Goal: Information Seeking & Learning: Learn about a topic

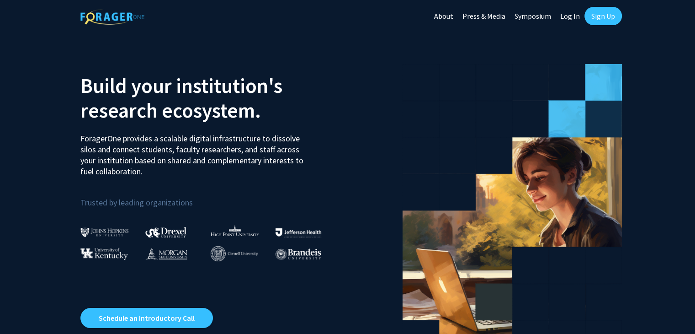
click at [571, 15] on link "Log In" at bounding box center [570, 16] width 29 height 32
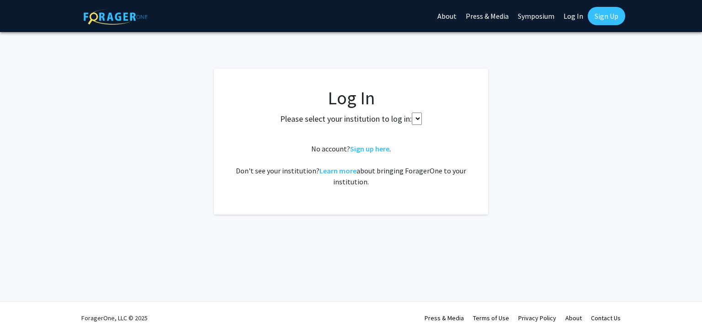
select select
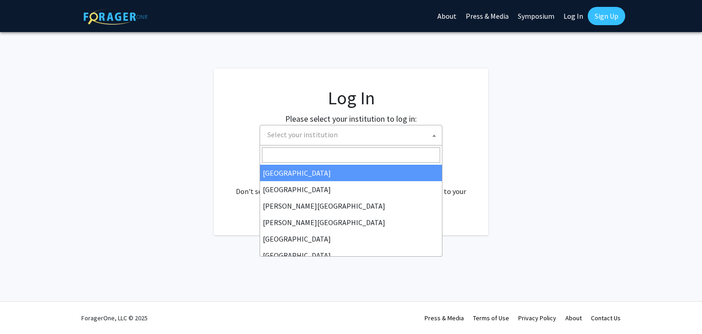
click at [413, 133] on span "Select your institution" at bounding box center [353, 134] width 178 height 19
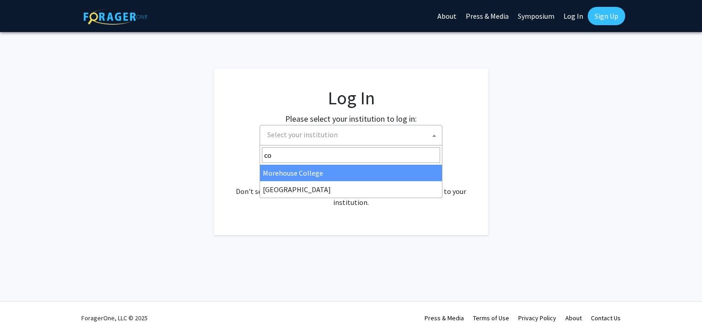
type input "c"
type input "university of misso"
select select "33"
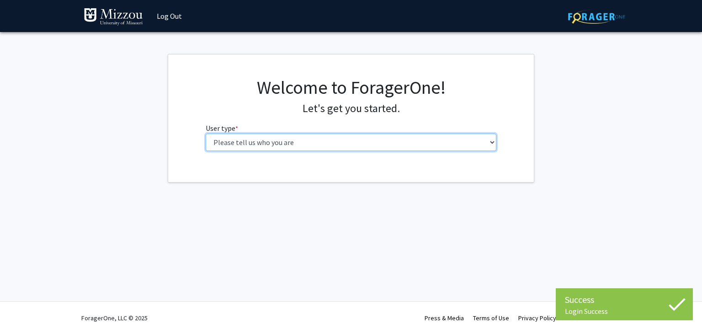
click at [293, 140] on select "Please tell us who you are Undergraduate Student Master's Student Doctoral Cand…" at bounding box center [351, 141] width 291 height 17
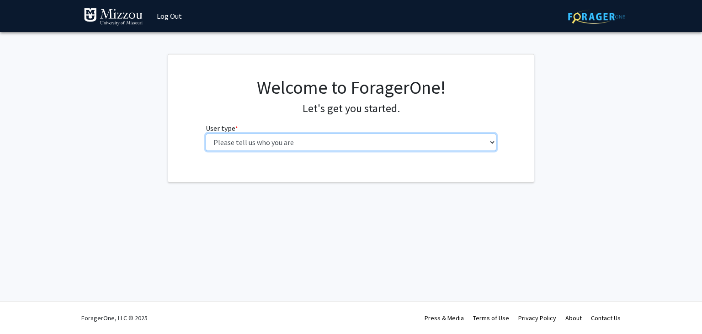
select select "1: undergrad"
click at [206, 133] on select "Please tell us who you are Undergraduate Student Master's Student Doctoral Cand…" at bounding box center [351, 141] width 291 height 17
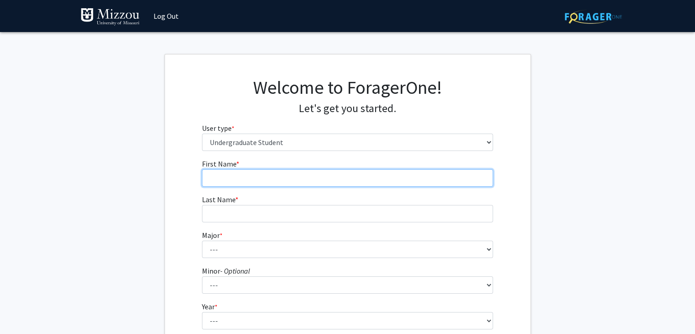
click at [276, 180] on input "First Name * required" at bounding box center [347, 177] width 291 height 17
type input "Lauren"
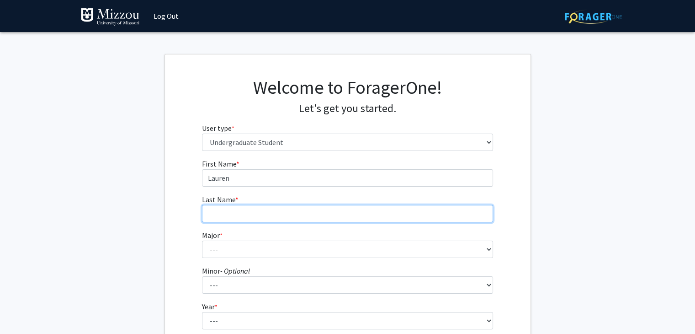
type input "[PERSON_NAME]"
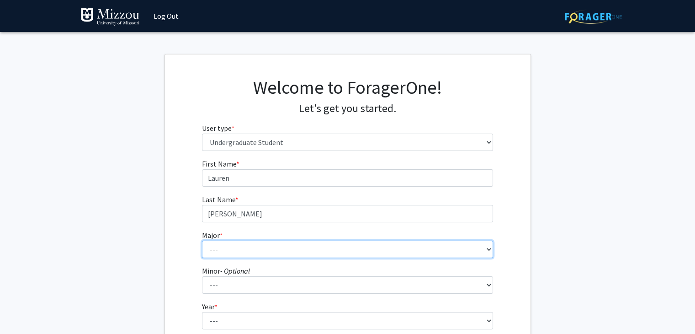
click at [237, 246] on select "--- Agribusiness Management Agricultural Education Agricultural Education: Comm…" at bounding box center [347, 248] width 291 height 17
select select "34: 2523"
click at [202, 240] on select "--- Agribusiness Management Agricultural Education Agricultural Education: Comm…" at bounding box center [347, 248] width 291 height 17
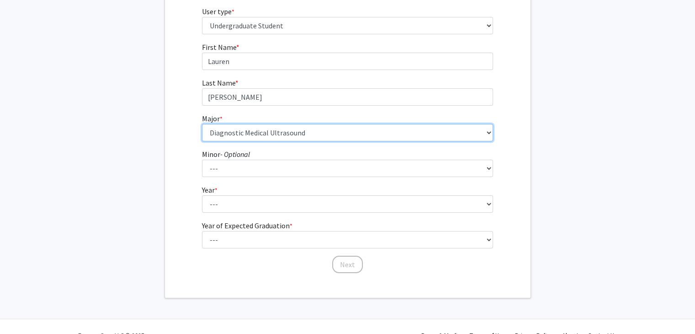
scroll to position [118, 0]
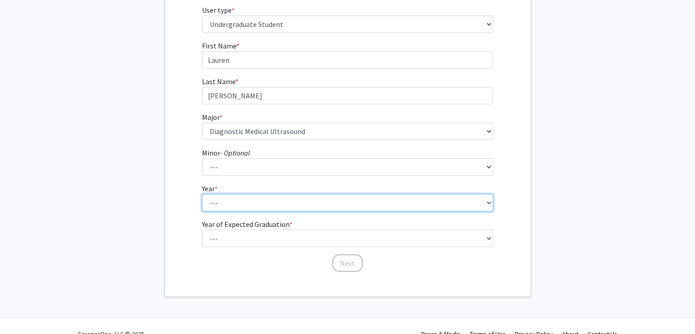
click at [238, 198] on select "--- First-year Sophomore Junior Senior Postbaccalaureate Certificate" at bounding box center [347, 202] width 291 height 17
select select "2: sophomore"
click at [202, 194] on select "--- First-year Sophomore Junior Senior Postbaccalaureate Certificate" at bounding box center [347, 202] width 291 height 17
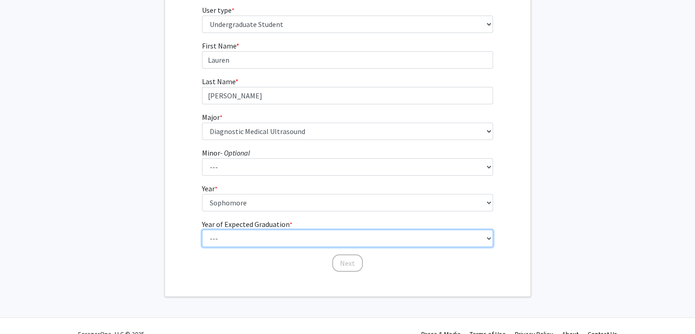
click at [244, 234] on select "--- 2025 2026 2027 2028 2029 2030 2031 2032 2033 2034" at bounding box center [347, 238] width 291 height 17
select select "4: 2028"
click at [202, 230] on select "--- 2025 2026 2027 2028 2029 2030 2031 2032 2033 2034" at bounding box center [347, 238] width 291 height 17
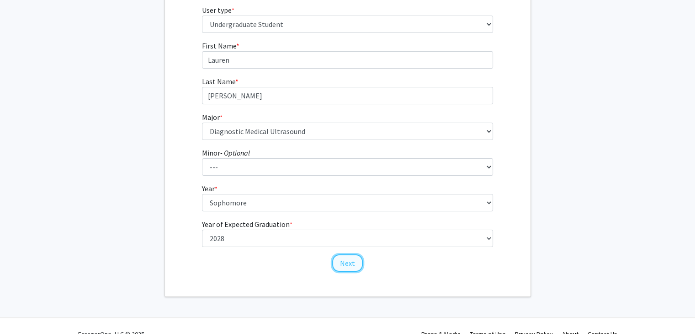
click at [342, 262] on button "Next" at bounding box center [347, 262] width 31 height 17
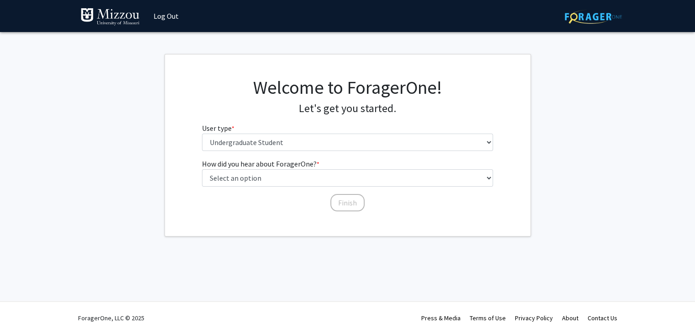
scroll to position [0, 0]
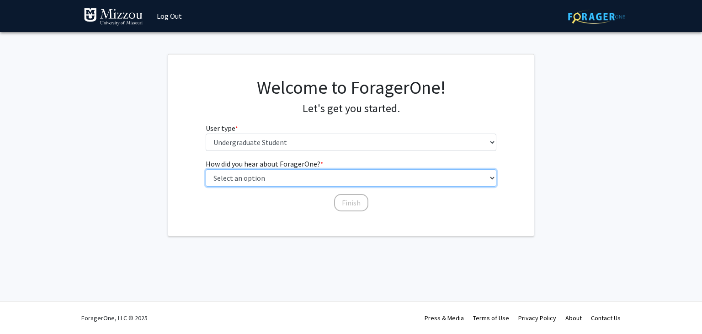
click at [289, 174] on select "Select an option Peer/student recommendation Faculty/staff recommendation Unive…" at bounding box center [351, 177] width 291 height 17
select select "2: faculty_recommendation"
click at [206, 169] on select "Select an option Peer/student recommendation Faculty/staff recommendation Unive…" at bounding box center [351, 177] width 291 height 17
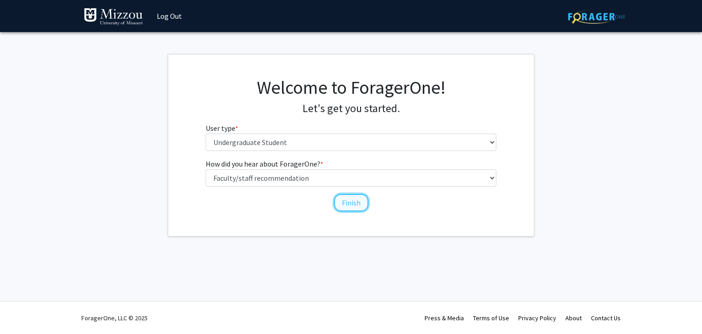
click at [342, 203] on button "Finish" at bounding box center [351, 202] width 34 height 17
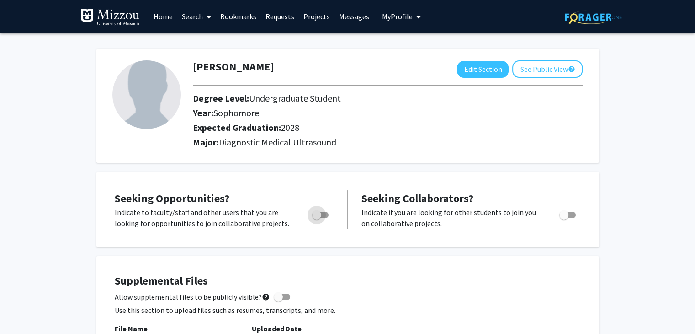
click at [321, 214] on span "Toggle" at bounding box center [316, 214] width 9 height 9
click at [317, 218] on input "Are you actively seeking opportunities?" at bounding box center [316, 218] width 0 height 0
checkbox input "true"
click at [308, 16] on link "Projects" at bounding box center [317, 16] width 36 height 32
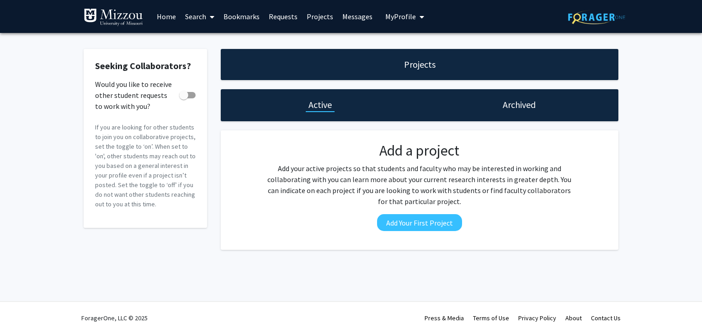
click at [283, 16] on link "Requests" at bounding box center [283, 16] width 38 height 32
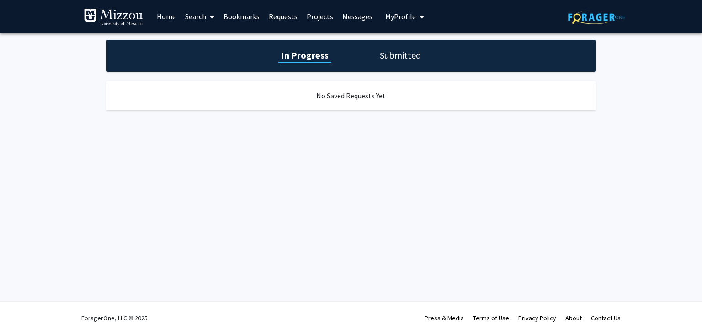
click at [247, 14] on link "Bookmarks" at bounding box center [241, 16] width 45 height 32
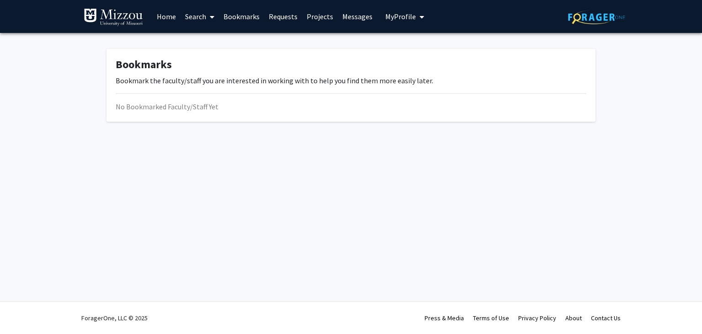
click at [168, 13] on link "Home" at bounding box center [166, 16] width 28 height 32
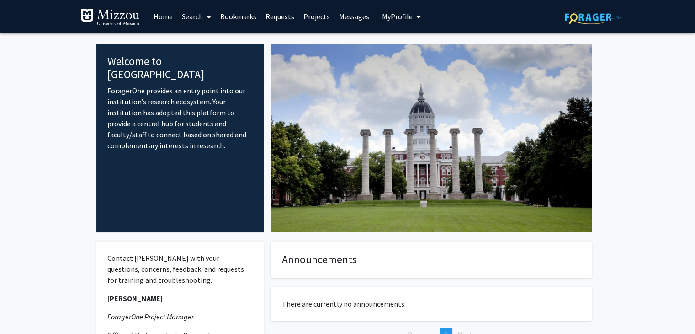
click at [201, 11] on link "Search" at bounding box center [196, 16] width 38 height 32
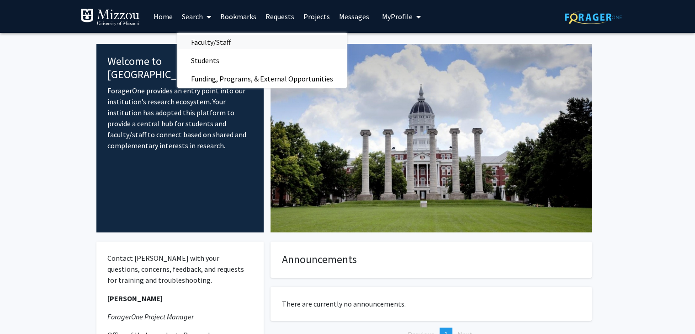
click at [209, 42] on span "Faculty/Staff" at bounding box center [210, 42] width 67 height 18
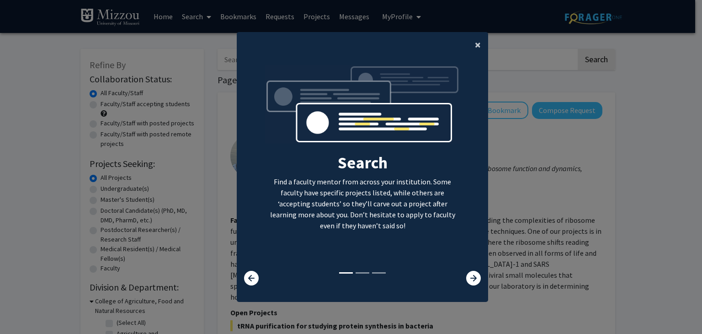
click at [475, 43] on span "×" at bounding box center [478, 44] width 6 height 14
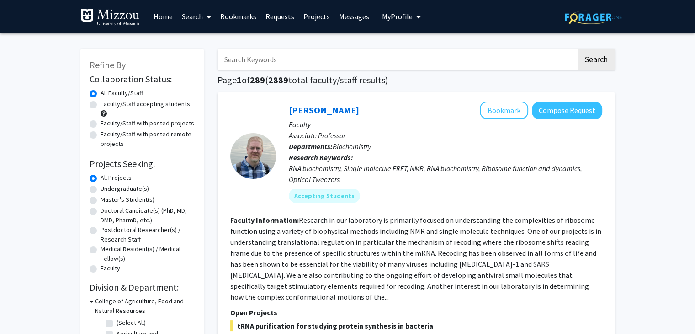
click at [101, 105] on label "Faculty/Staff accepting students" at bounding box center [146, 104] width 90 height 10
click at [101, 105] on input "Faculty/Staff accepting students" at bounding box center [104, 102] width 6 height 6
radio input "true"
click at [101, 188] on label "Undergraduate(s)" at bounding box center [125, 189] width 48 height 10
click at [101, 188] on input "Undergraduate(s)" at bounding box center [104, 187] width 6 height 6
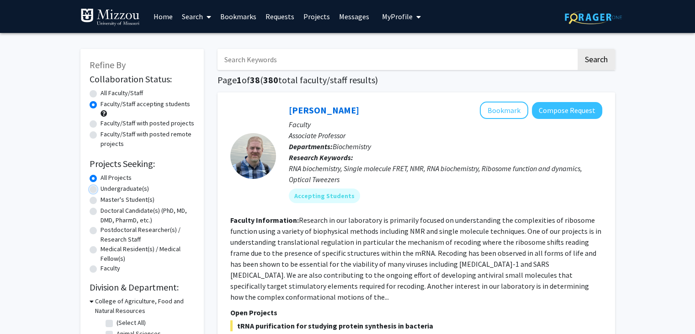
radio input "true"
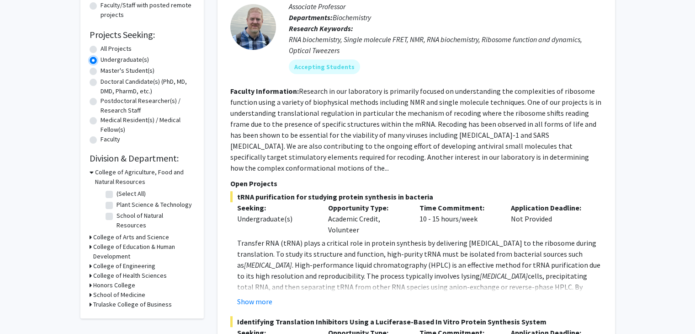
scroll to position [130, 0]
click at [92, 170] on icon at bounding box center [92, 171] width 4 height 10
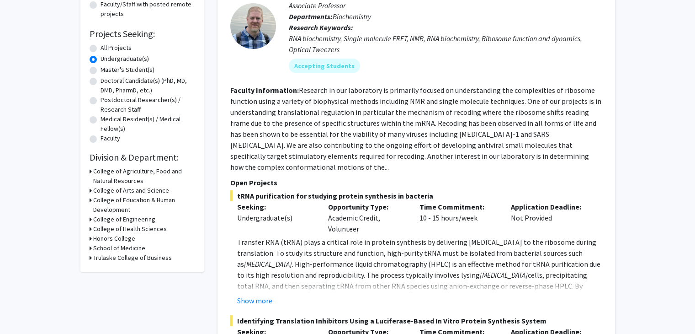
click at [92, 170] on div "College of Agriculture, Food and Natural Resources" at bounding box center [142, 175] width 105 height 19
click at [89, 172] on div "Refine By Collaboration Status: Collaboration Status All Faculty/Staff Collabor…" at bounding box center [141, 95] width 123 height 352
click at [90, 171] on icon at bounding box center [91, 171] width 2 height 10
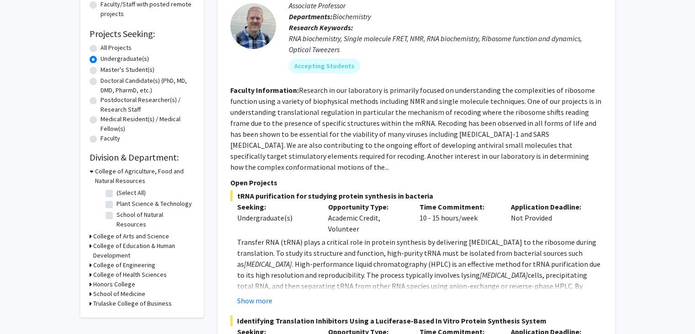
click at [117, 192] on label "(Select All)" at bounding box center [131, 193] width 29 height 10
click at [117, 192] on input "(Select All)" at bounding box center [120, 191] width 6 height 6
checkbox input "true"
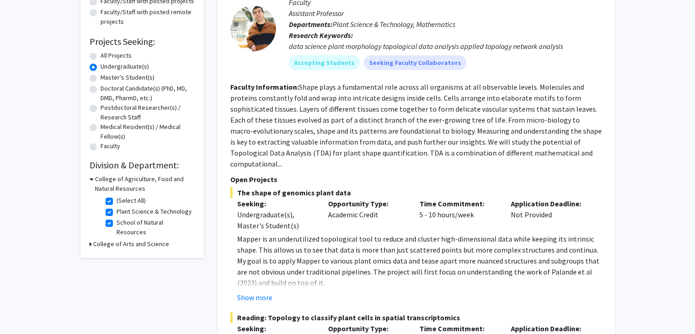
scroll to position [124, 0]
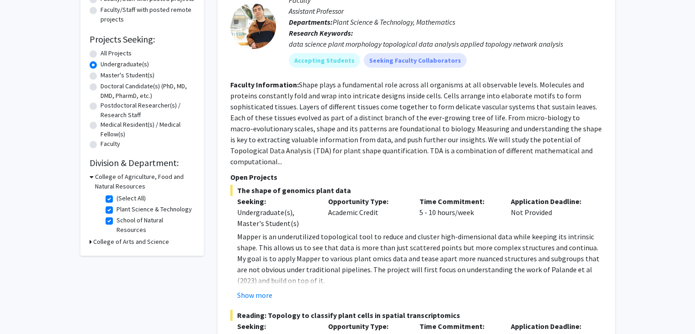
click at [117, 198] on label "(Select All)" at bounding box center [131, 198] width 29 height 10
click at [117, 198] on input "(Select All)" at bounding box center [120, 196] width 6 height 6
checkbox input "false"
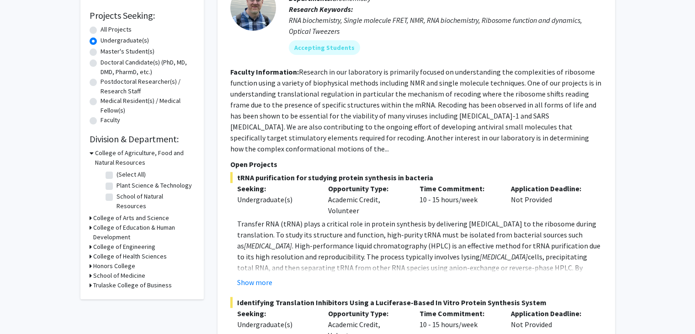
scroll to position [168, 0]
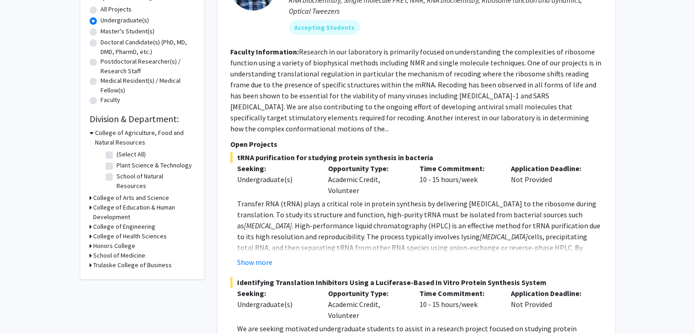
click at [119, 231] on h3 "College of Health Sciences" at bounding box center [130, 236] width 74 height 10
click at [117, 243] on label "Health Sciences" at bounding box center [139, 248] width 44 height 10
click at [117, 243] on input "Health Sciences" at bounding box center [120, 246] width 6 height 6
checkbox input "true"
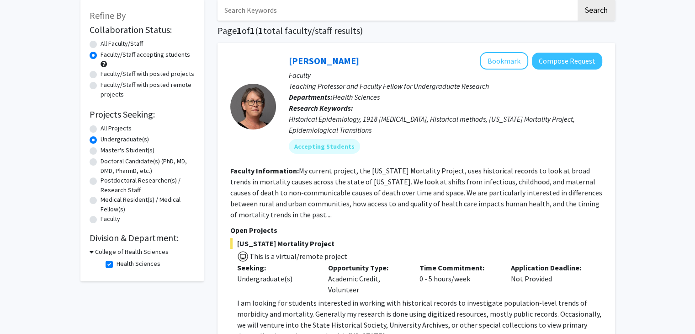
scroll to position [49, 0]
click at [117, 263] on label "Health Sciences" at bounding box center [139, 264] width 44 height 10
click at [117, 263] on input "Health Sciences" at bounding box center [120, 262] width 6 height 6
checkbox input "false"
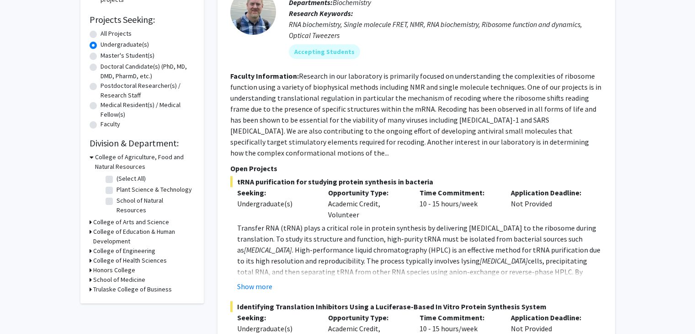
scroll to position [147, 0]
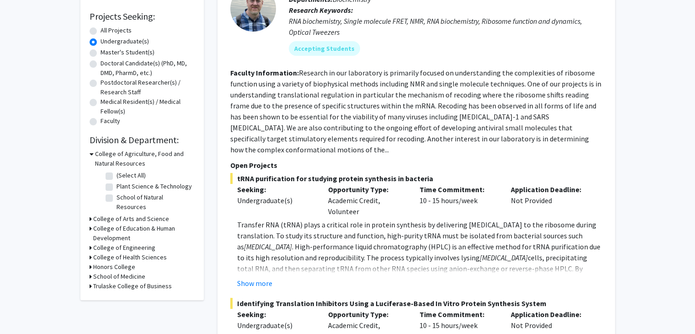
click at [104, 224] on h3 "College of Education & Human Development" at bounding box center [143, 233] width 101 height 19
click at [117, 245] on label "Special Education" at bounding box center [141, 250] width 48 height 10
click at [117, 245] on input "Special Education" at bounding box center [120, 248] width 6 height 6
checkbox input "true"
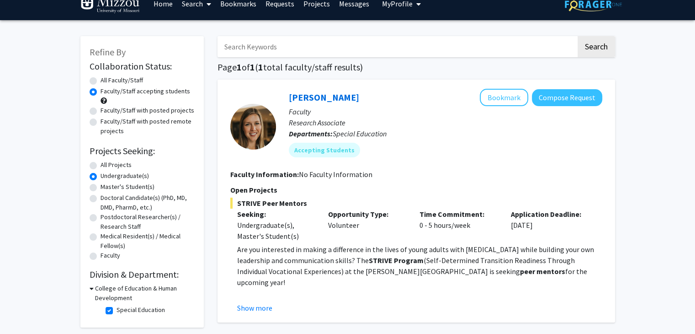
scroll to position [12, 0]
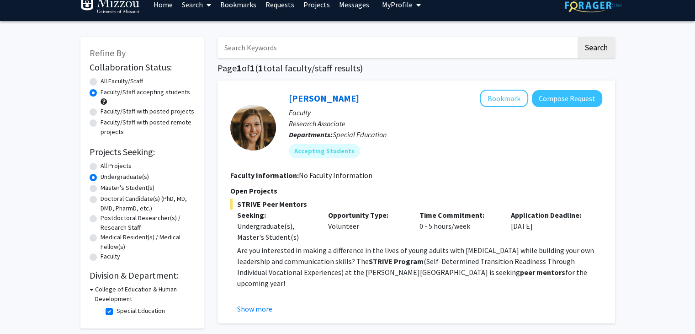
click at [117, 313] on label "Special Education" at bounding box center [141, 311] width 48 height 10
click at [117, 312] on input "Special Education" at bounding box center [120, 309] width 6 height 6
checkbox input "false"
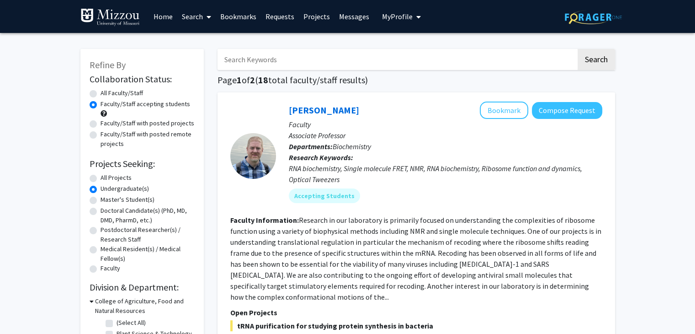
click at [275, 56] on input "Search Keywords" at bounding box center [397, 59] width 359 height 21
type input "paid"
click at [578, 49] on button "Search" at bounding box center [596, 59] width 37 height 21
radio input "true"
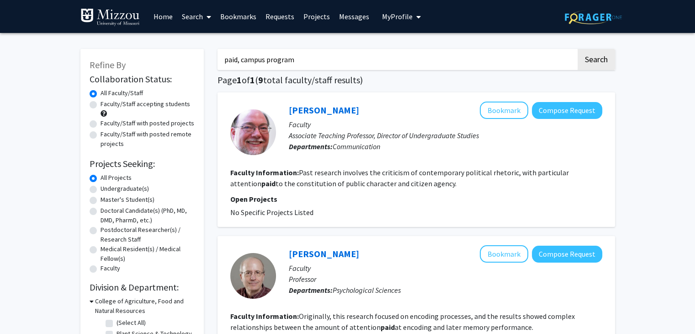
type input "paid, campus program"
click at [578, 49] on button "Search" at bounding box center [596, 59] width 37 height 21
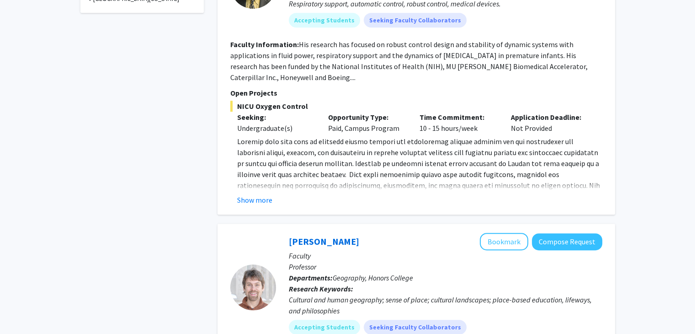
scroll to position [554, 0]
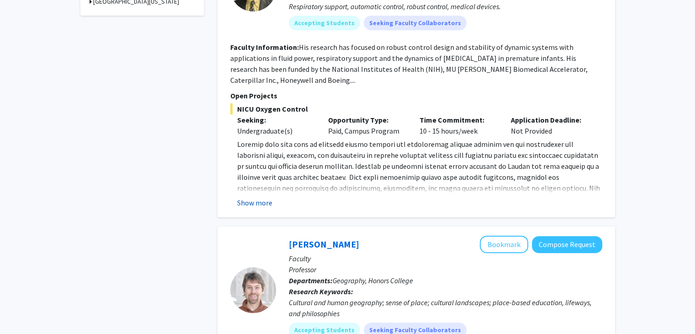
click at [260, 203] on button "Show more" at bounding box center [254, 202] width 35 height 11
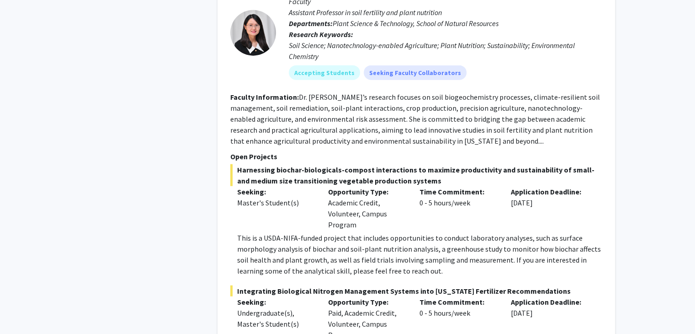
scroll to position [2414, 0]
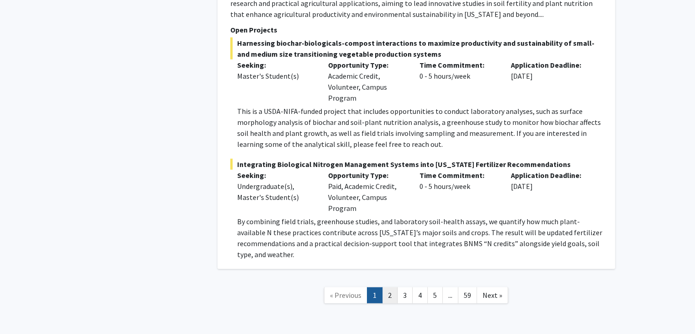
click at [388, 287] on link "2" at bounding box center [390, 295] width 16 height 16
